Goal: Task Accomplishment & Management: Use online tool/utility

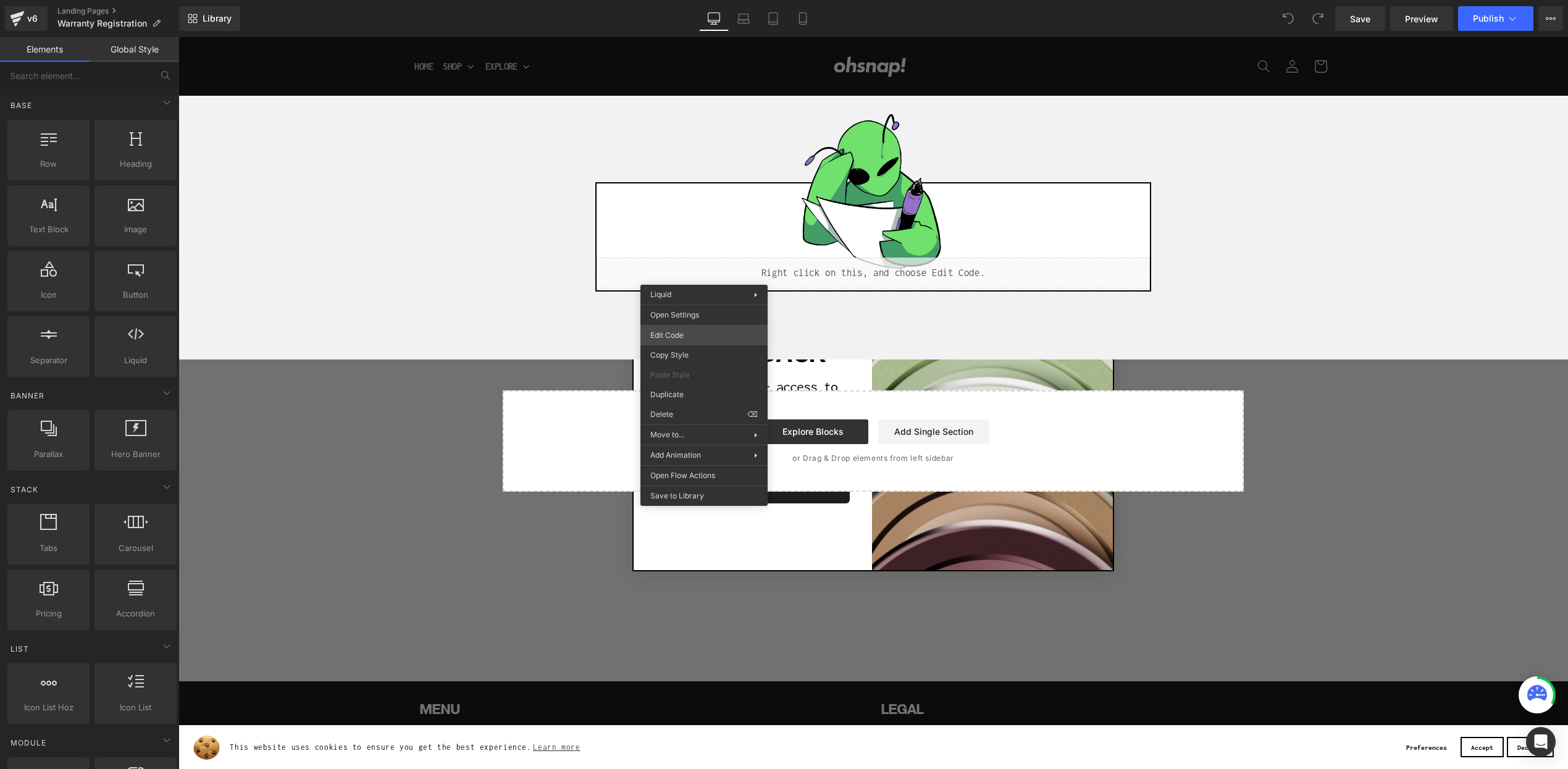
click at [696, 0] on div "You are previewing how the will restyle your page. You can not edit Elements in…" at bounding box center [784, 0] width 1568 height 0
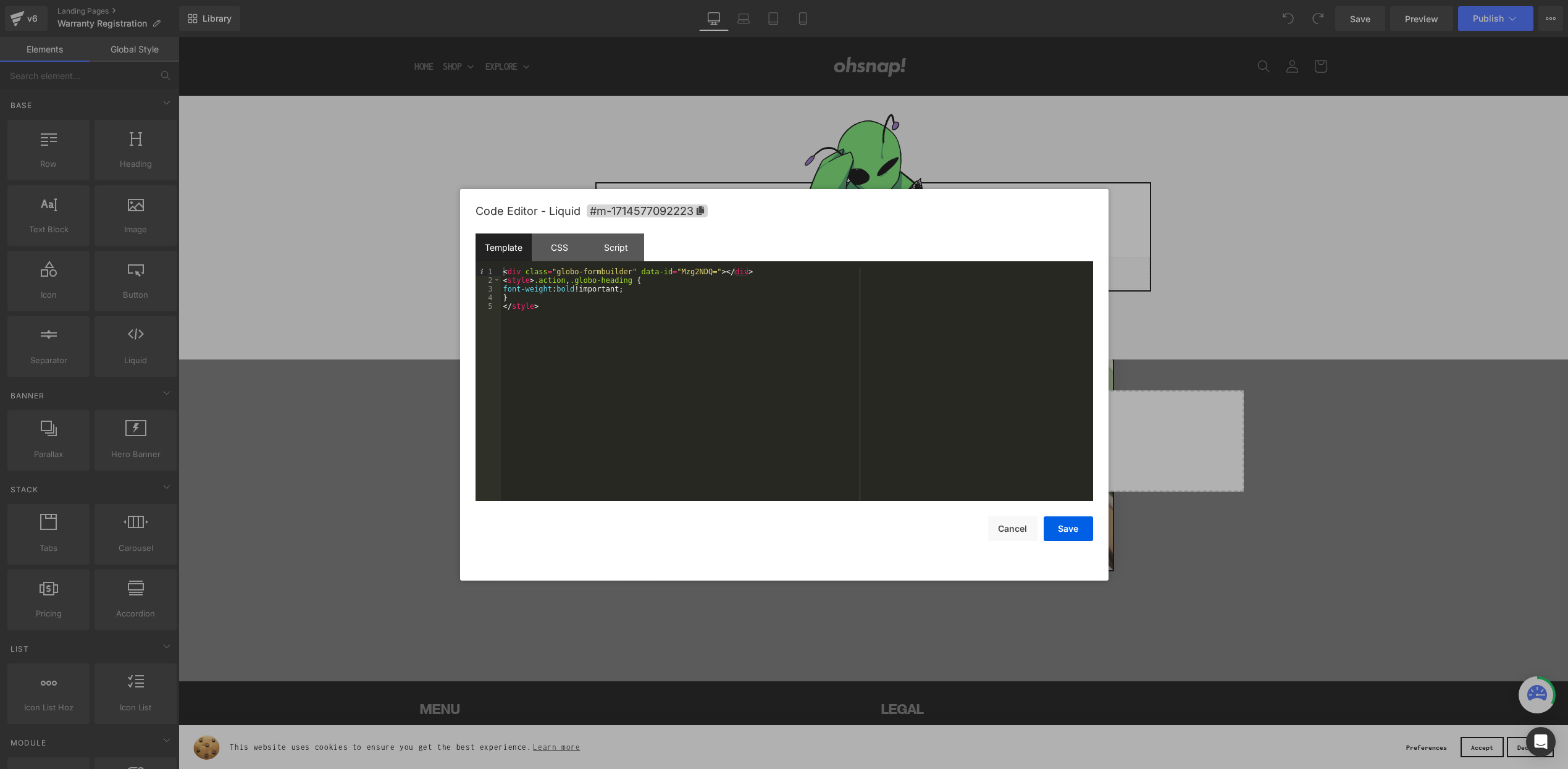
click at [584, 300] on div "< div class = "globo-formbuilder" data-id = "Mzg2NDQ=" > </ div > < style > .ac…" at bounding box center [797, 392] width 592 height 251
click at [558, 303] on div "< div class = "globo-formbuilder" data-id = "Mzg2NDQ=" > </ div > < style > .ac…" at bounding box center [797, 392] width 592 height 251
click at [557, 261] on div "CSS" at bounding box center [559, 247] width 57 height 28
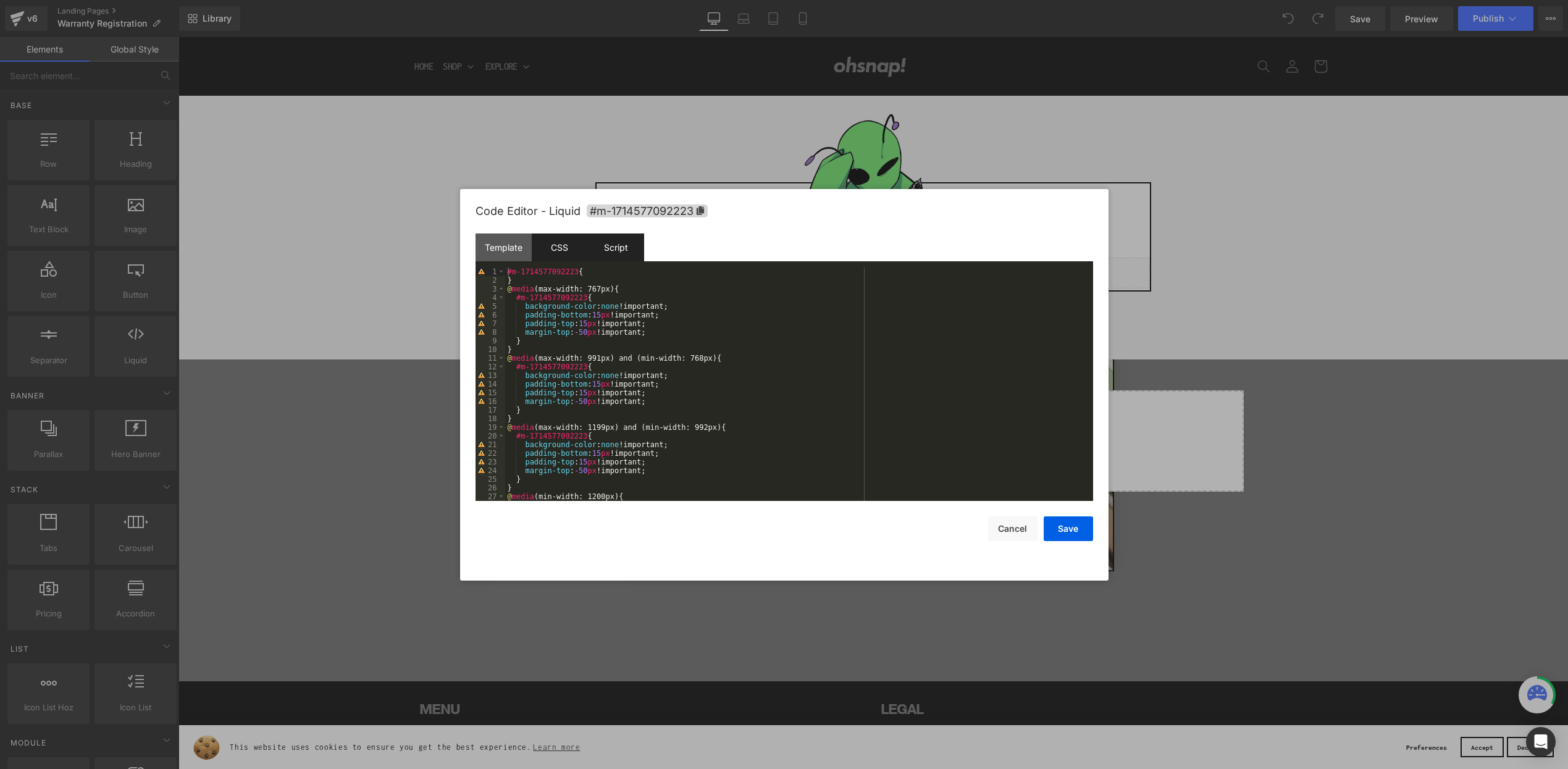
click at [619, 255] on div "Script" at bounding box center [616, 247] width 57 height 28
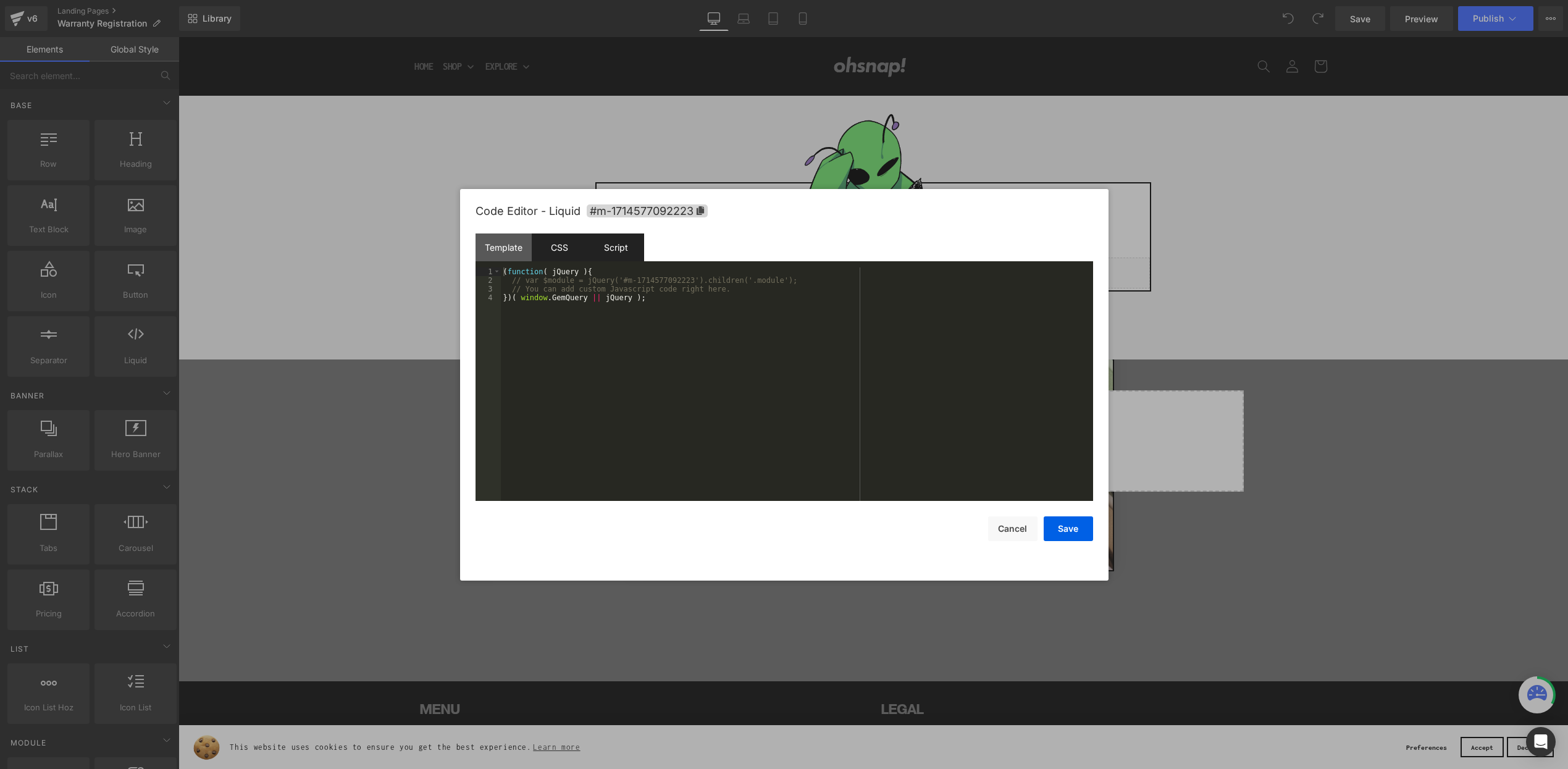
click at [541, 250] on div "CSS" at bounding box center [559, 247] width 57 height 28
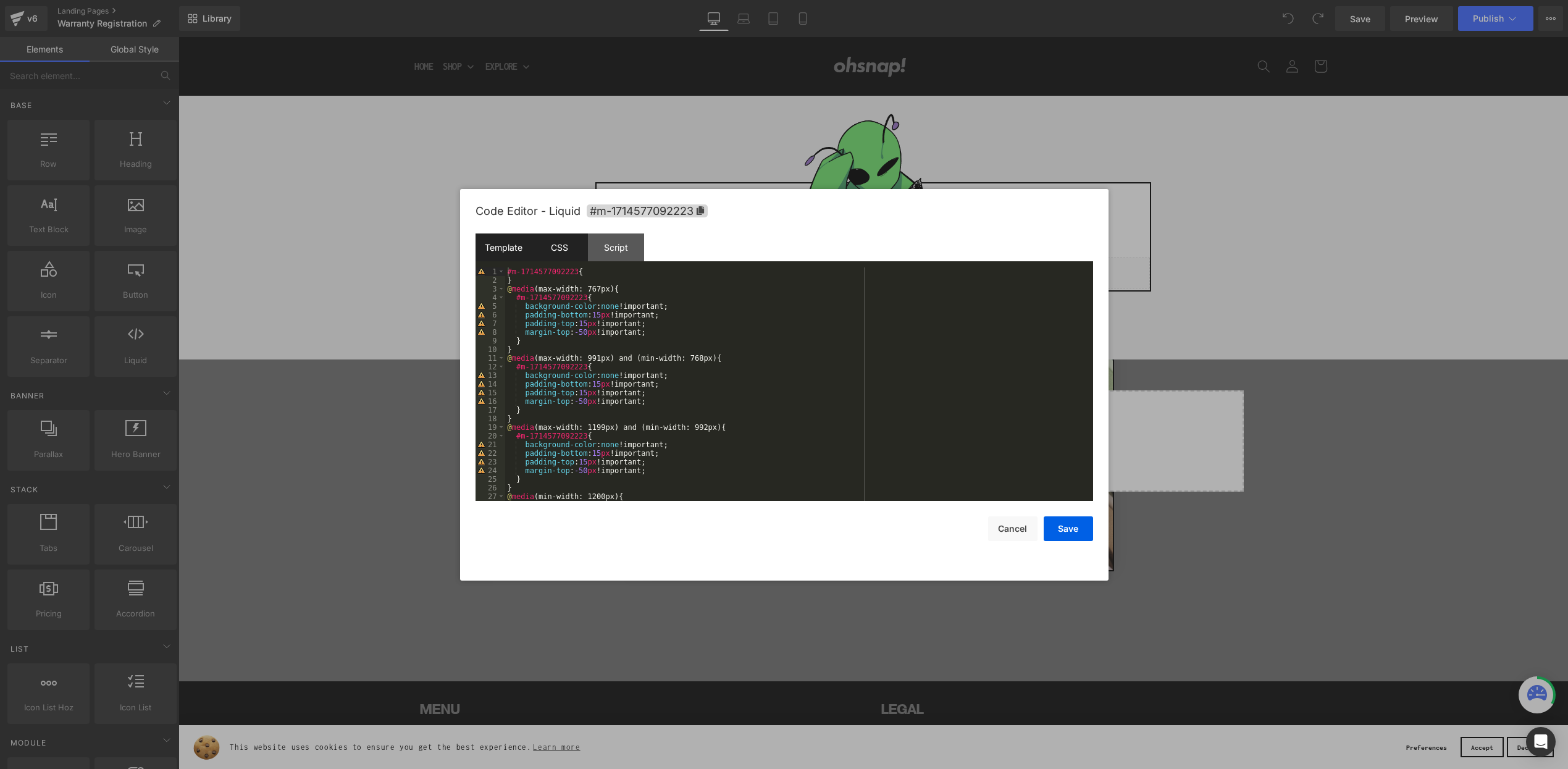
click at [516, 248] on div "Template" at bounding box center [503, 247] width 57 height 28
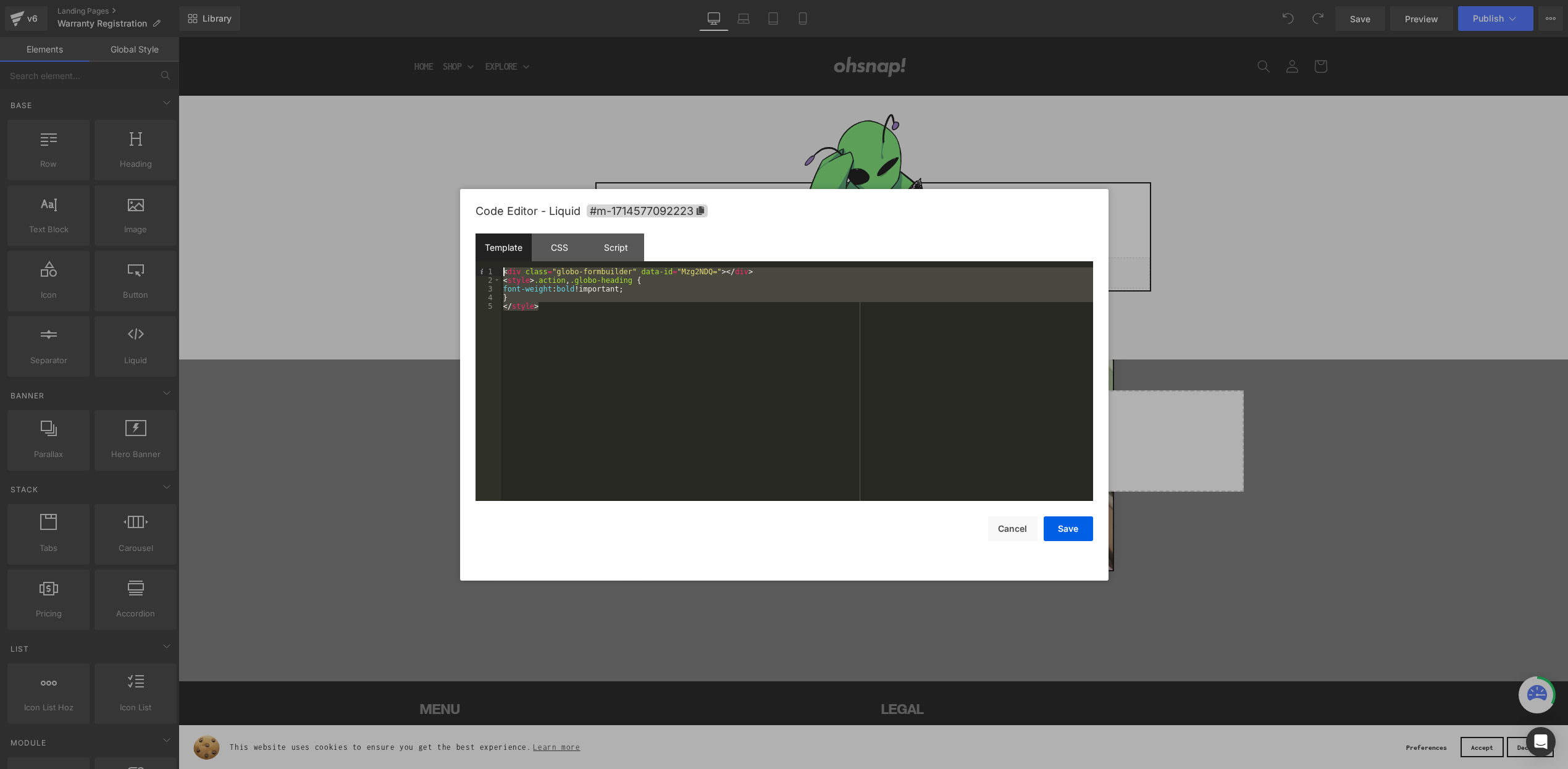
drag, startPoint x: 549, startPoint y: 308, endPoint x: 503, endPoint y: 270, distance: 59.7
click at [500, 268] on pre "1 2 3 4 5 < div class = "globo-formbuilder" data-id = "Mzg2NDQ=" > </ div > < s…" at bounding box center [784, 384] width 618 height 234
click at [1005, 527] on button "Cancel" at bounding box center [1012, 528] width 49 height 24
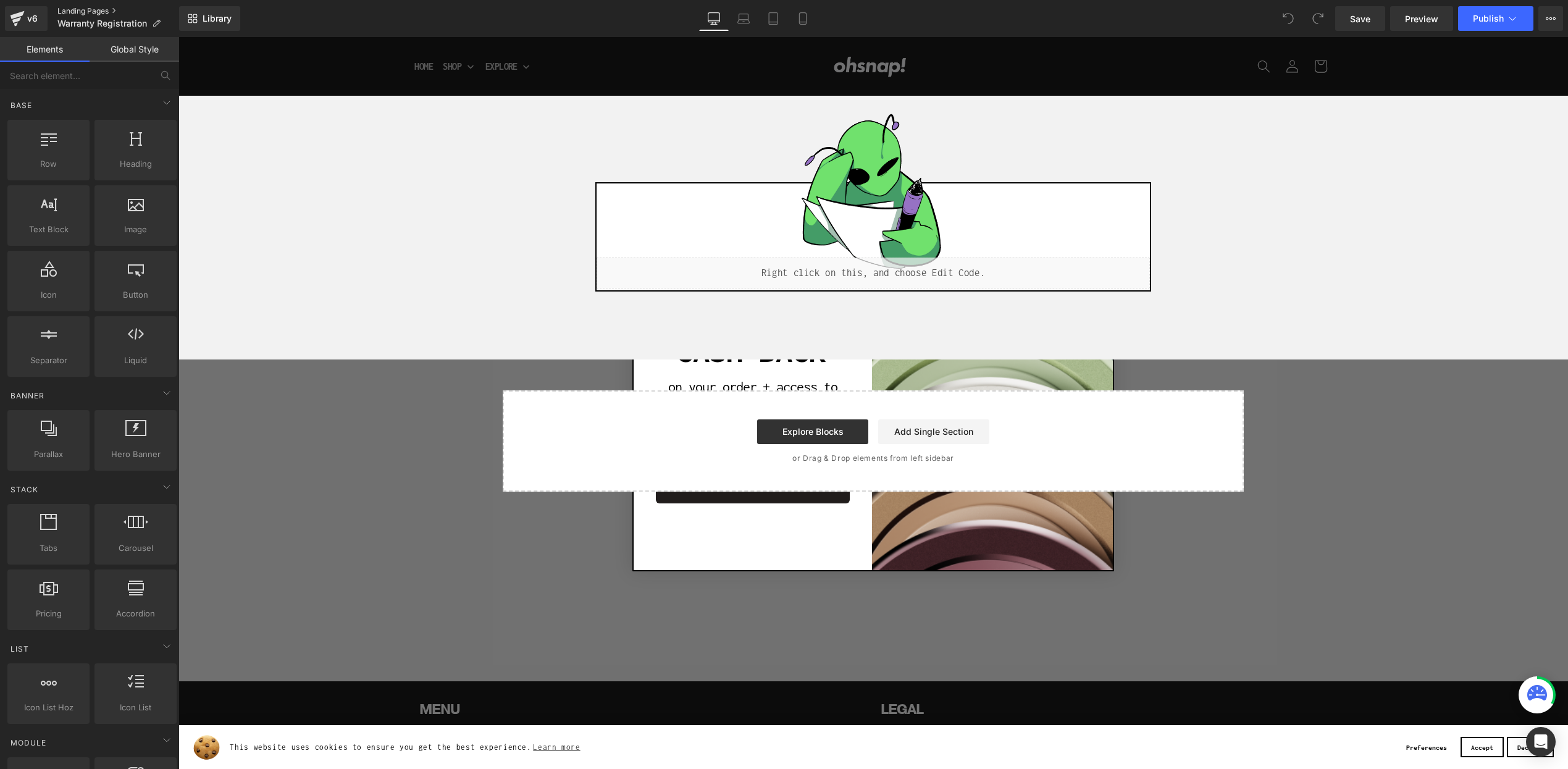
click at [74, 11] on link "Landing Pages" at bounding box center [118, 11] width 121 height 10
